Goal: Task Accomplishment & Management: Manage account settings

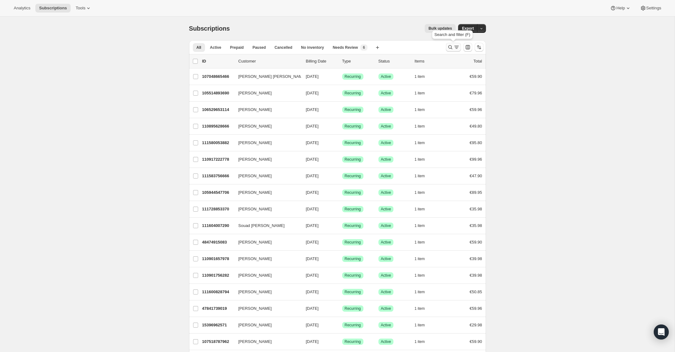
click at [449, 45] on icon "Search and filter results" at bounding box center [450, 47] width 4 height 4
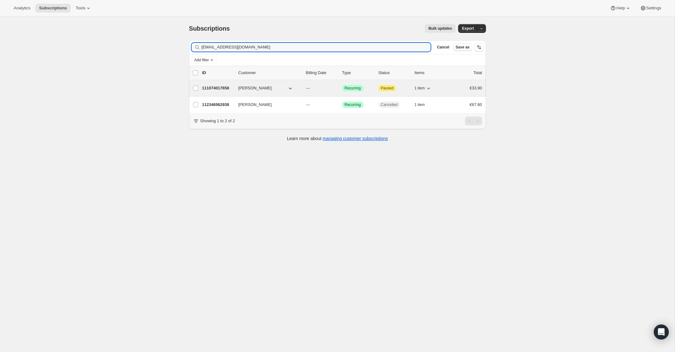
type input "[EMAIL_ADDRESS][DOMAIN_NAME]"
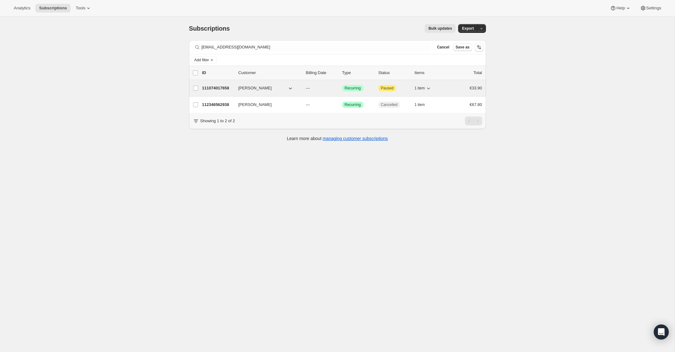
click at [210, 86] on p "111074017658" at bounding box center [217, 88] width 31 height 6
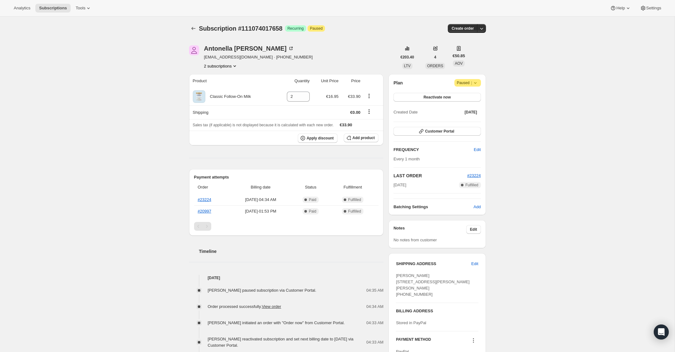
click at [476, 83] on icon at bounding box center [475, 83] width 2 height 2
click at [474, 97] on span "Cancel subscription" at bounding box center [465, 95] width 35 height 5
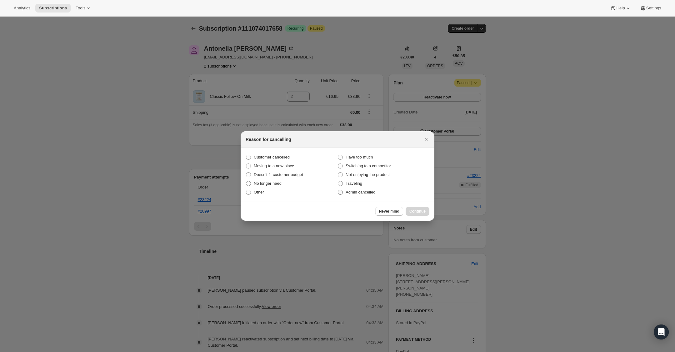
click at [342, 190] on span ":rbu:" at bounding box center [340, 192] width 5 height 5
click at [338, 190] on input "Admin cancelled" at bounding box center [338, 190] width 0 height 0
radio input "true"
click at [417, 209] on span "Continue" at bounding box center [417, 211] width 16 height 5
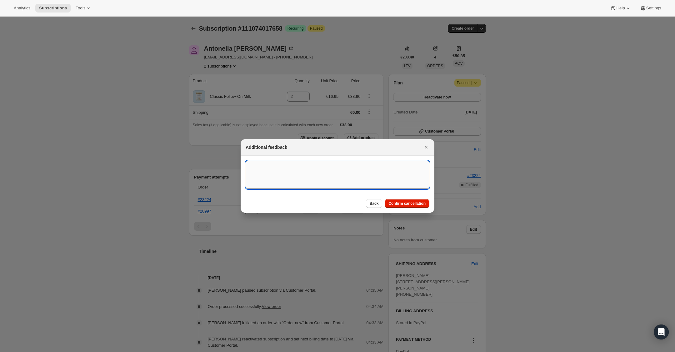
click at [262, 161] on textarea ":rbu:" at bounding box center [338, 175] width 184 height 28
type textarea "US Billing"
click at [396, 202] on span "Confirm cancellation" at bounding box center [406, 203] width 37 height 5
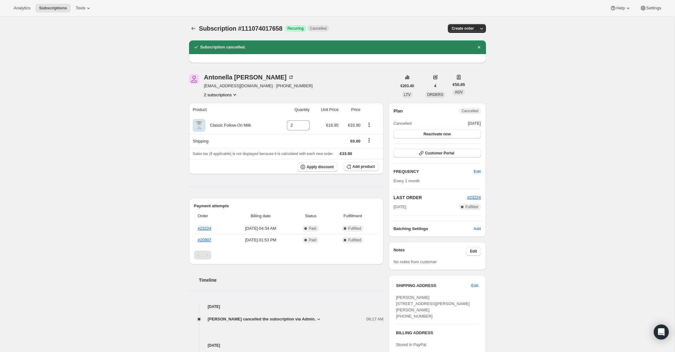
click at [234, 96] on icon "Product actions" at bounding box center [235, 95] width 6 height 6
click at [227, 118] on span "112346562938" at bounding box center [221, 117] width 46 height 6
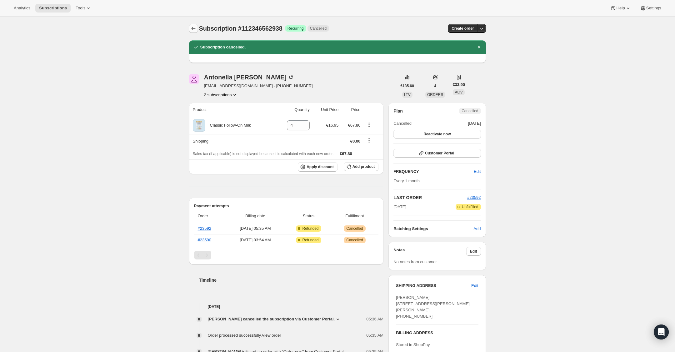
click at [193, 27] on icon "Subscriptions" at bounding box center [193, 28] width 6 height 6
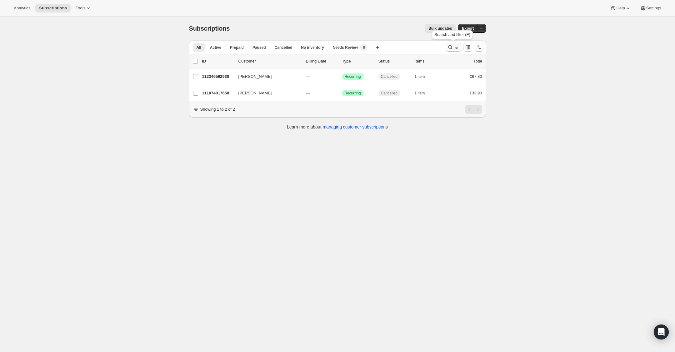
click at [449, 45] on icon "Search and filter results" at bounding box center [450, 47] width 6 height 6
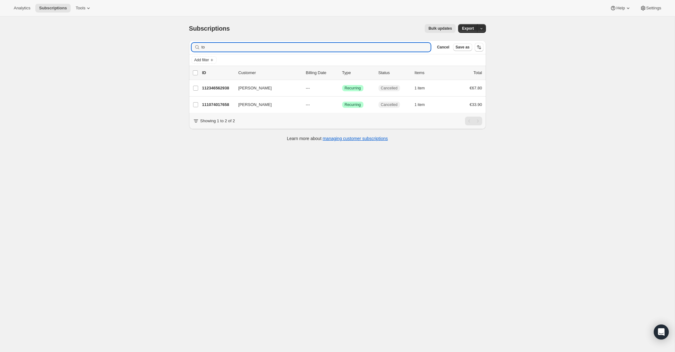
type input "t"
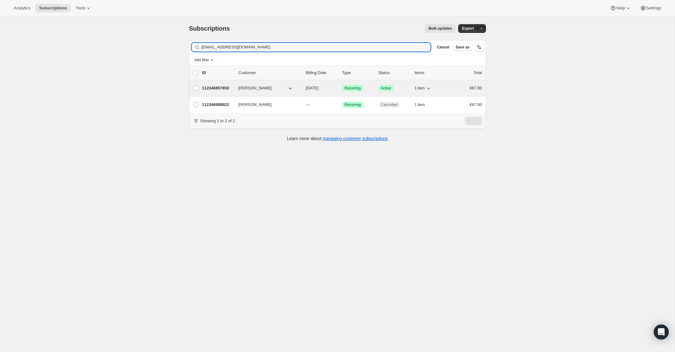
type input "[EMAIL_ADDRESS][DOMAIN_NAME]"
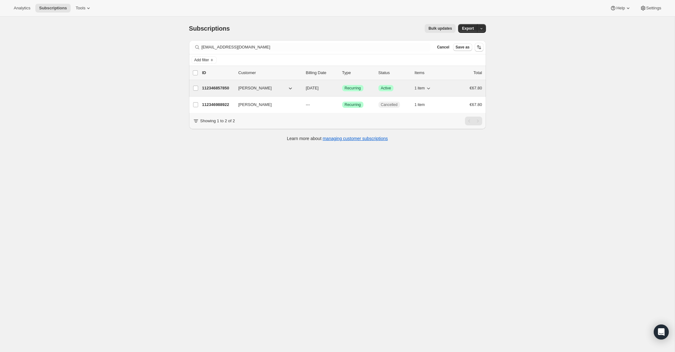
click at [218, 90] on p "112346857850" at bounding box center [217, 88] width 31 height 6
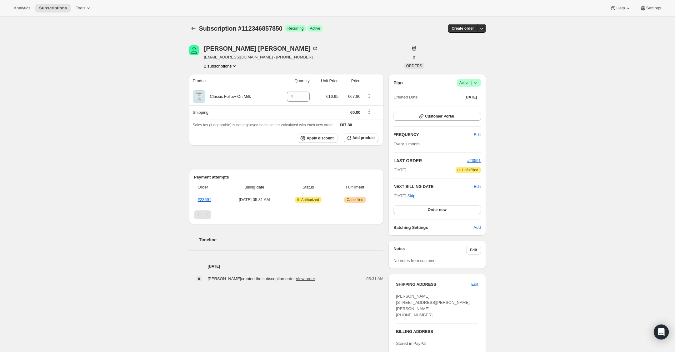
click at [476, 83] on icon at bounding box center [475, 83] width 2 height 2
click at [476, 105] on span "Cancel subscription" at bounding box center [466, 105] width 35 height 5
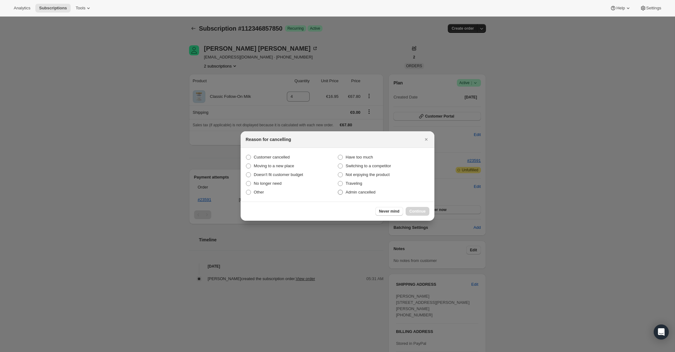
click at [346, 194] on span "Admin cancelled" at bounding box center [361, 192] width 30 height 5
click at [338, 190] on input "Admin cancelled" at bounding box center [338, 190] width 0 height 0
radio input "true"
click at [422, 210] on span "Continue" at bounding box center [417, 211] width 16 height 5
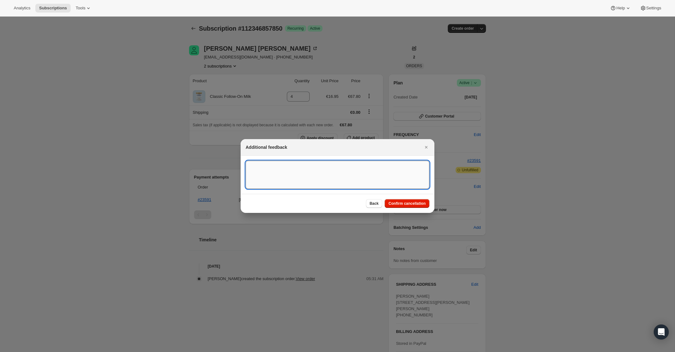
click at [357, 172] on textarea ":rso:" at bounding box center [338, 175] width 184 height 28
type textarea "US Billing"
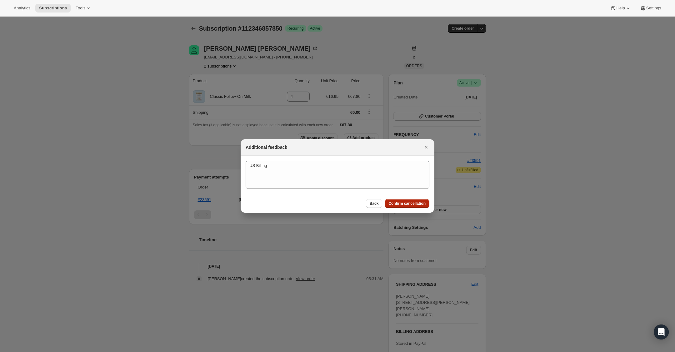
click at [421, 202] on span "Confirm cancellation" at bounding box center [406, 203] width 37 height 5
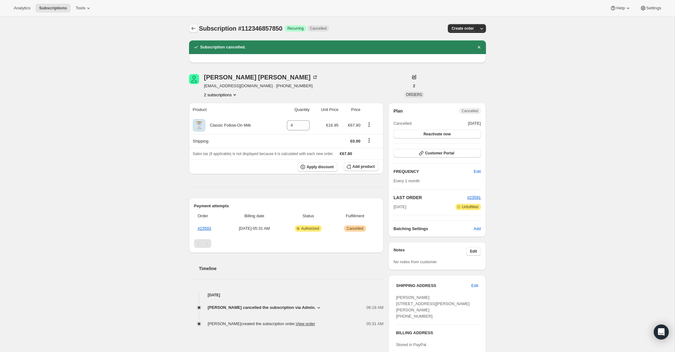
click at [195, 28] on icon "Subscriptions" at bounding box center [193, 28] width 6 height 6
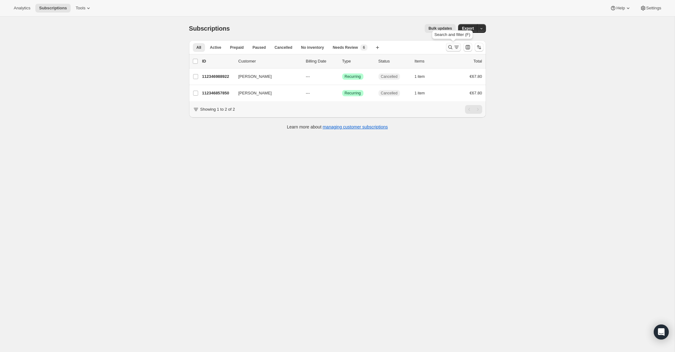
click at [449, 47] on icon "Search and filter results" at bounding box center [450, 47] width 6 height 6
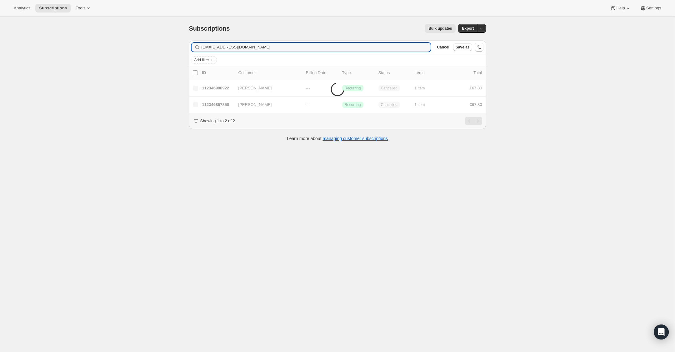
type input "[EMAIL_ADDRESS][DOMAIN_NAME]"
click at [424, 47] on icon "button" at bounding box center [424, 47] width 6 height 6
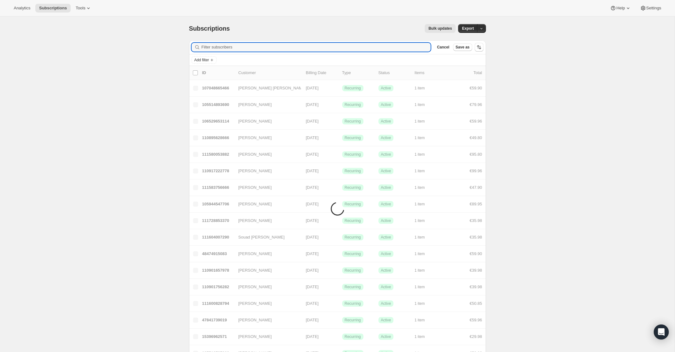
paste input "[PERSON_NAME][EMAIL_ADDRESS][DOMAIN_NAME]"
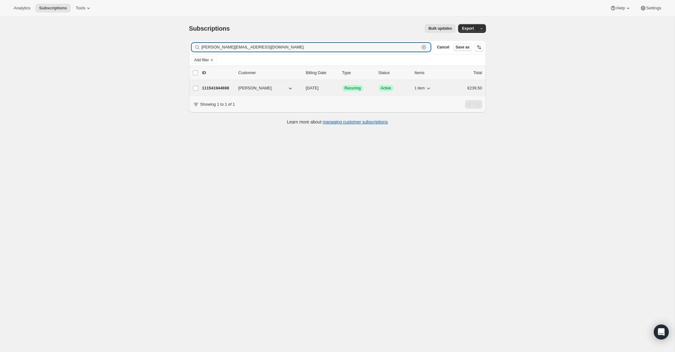
type input "[PERSON_NAME][EMAIL_ADDRESS][DOMAIN_NAME]"
click at [223, 90] on p "111541944698" at bounding box center [217, 88] width 31 height 6
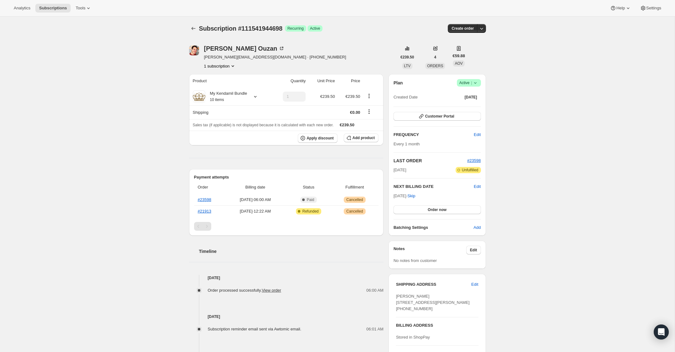
click at [477, 84] on icon at bounding box center [475, 83] width 6 height 6
click at [476, 108] on span "Cancel subscription" at bounding box center [466, 105] width 35 height 5
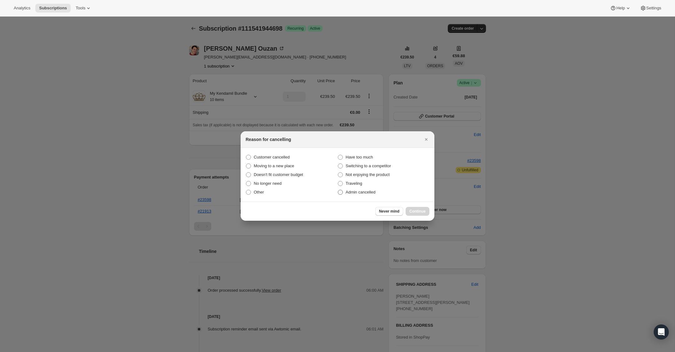
click at [342, 193] on span ":r1bq:" at bounding box center [340, 192] width 5 height 5
click at [338, 190] on input "Admin cancelled" at bounding box center [338, 190] width 0 height 0
radio input "true"
click at [424, 212] on span "Continue" at bounding box center [417, 211] width 16 height 5
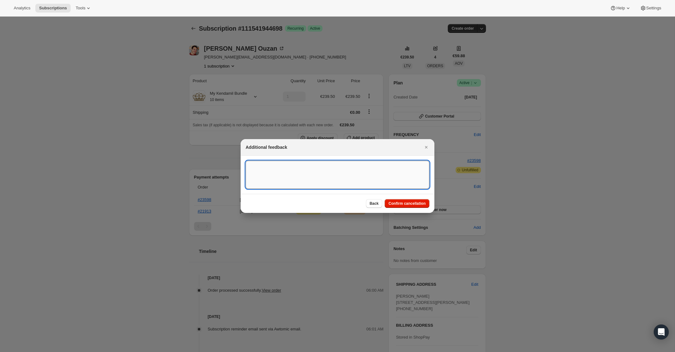
click at [335, 174] on textarea ":r1bq:" at bounding box center [338, 175] width 184 height 28
type textarea "US Billing"
click at [407, 202] on span "Confirm cancellation" at bounding box center [406, 203] width 37 height 5
